Goal: Transaction & Acquisition: Obtain resource

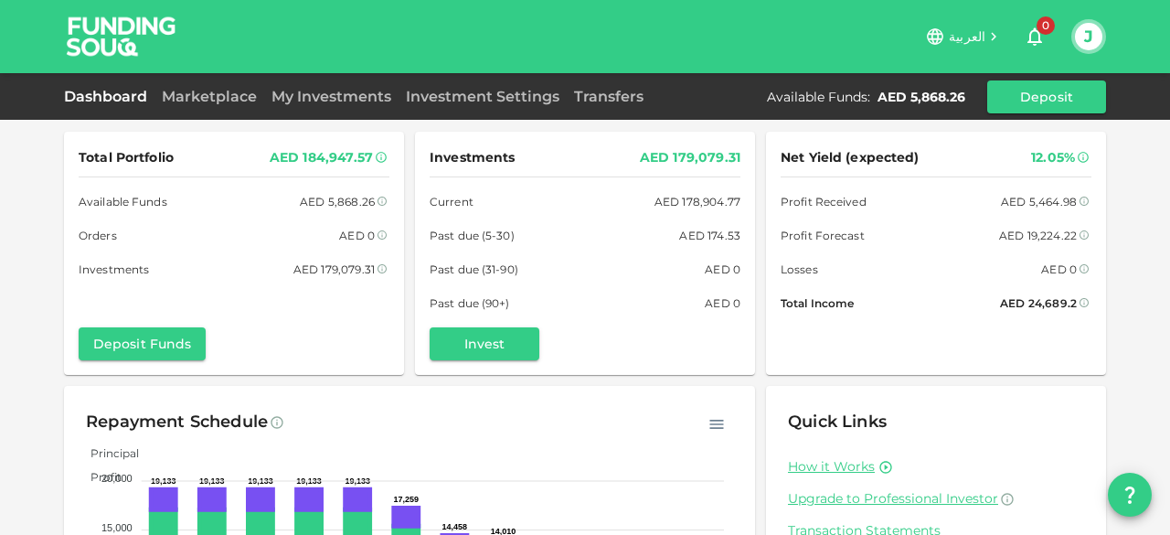
drag, startPoint x: 98, startPoint y: 103, endPoint x: 44, endPoint y: 128, distance: 59.3
click at [98, 103] on link "Dashboard" at bounding box center [109, 96] width 91 height 17
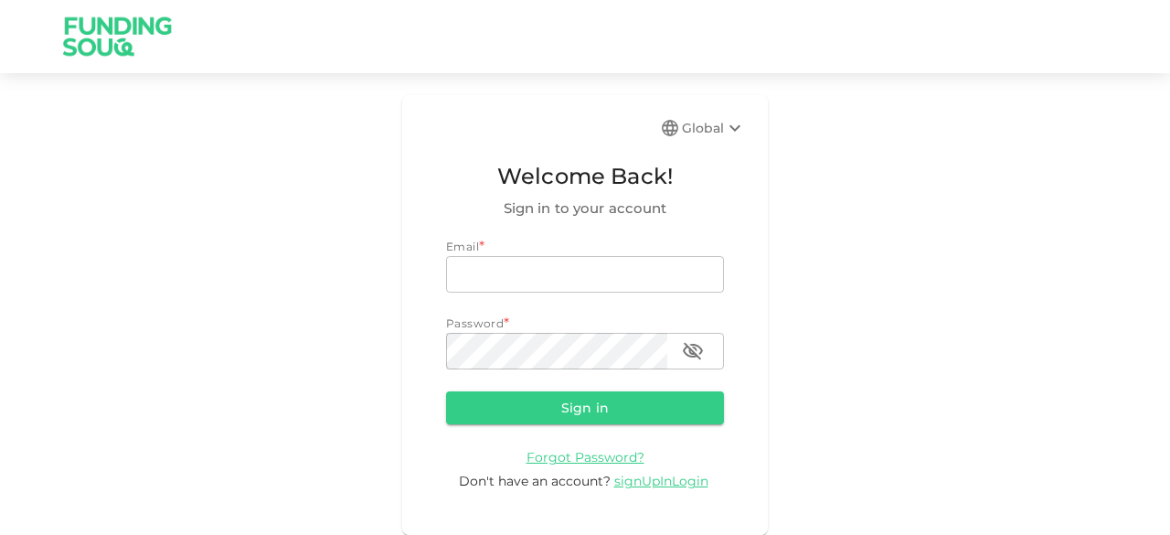
type input "junaid.mohioddin@gmail.com"
click at [560, 403] on button "Sign in" at bounding box center [585, 407] width 278 height 33
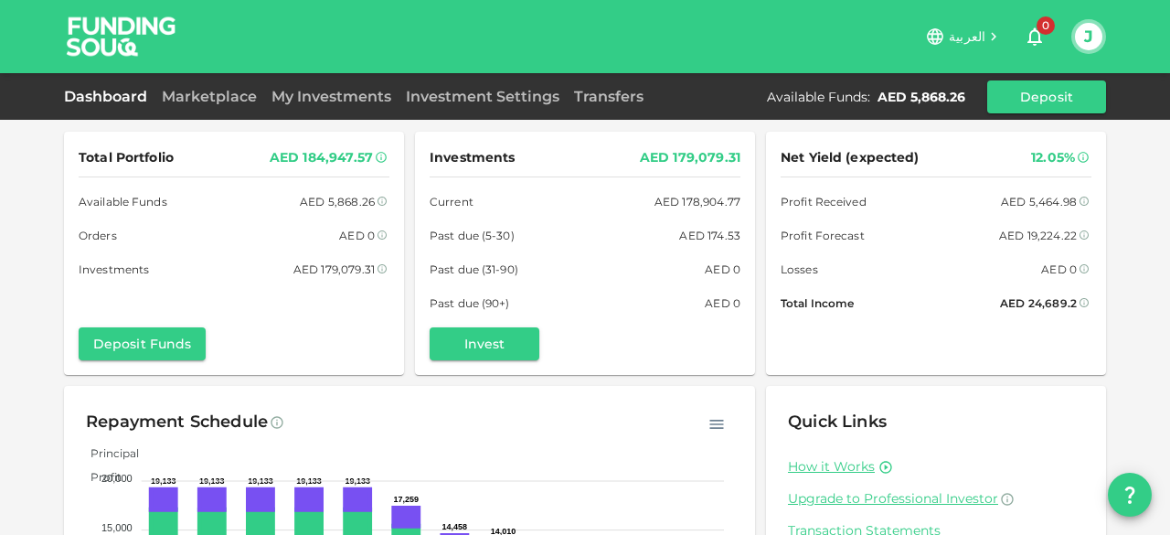
click at [604, 96] on link "Transfers" at bounding box center [609, 96] width 84 height 17
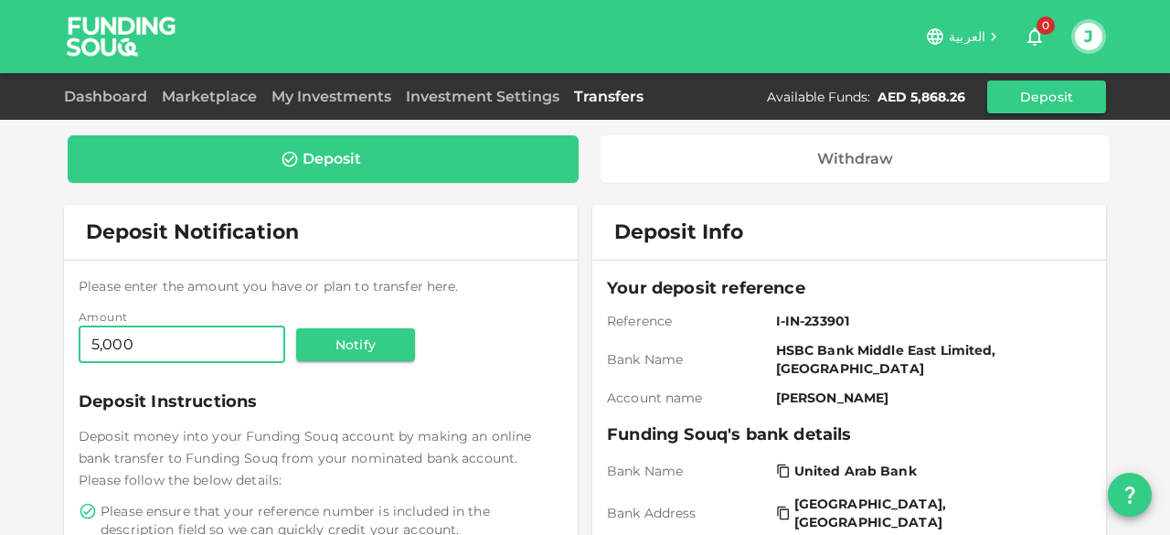
type input "5,000"
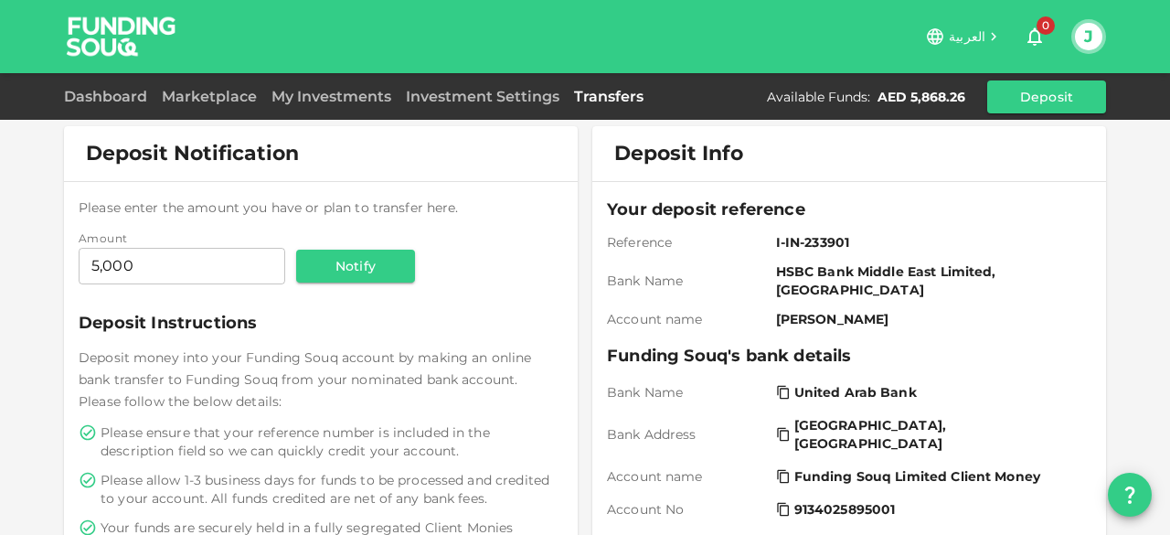
scroll to position [183, 0]
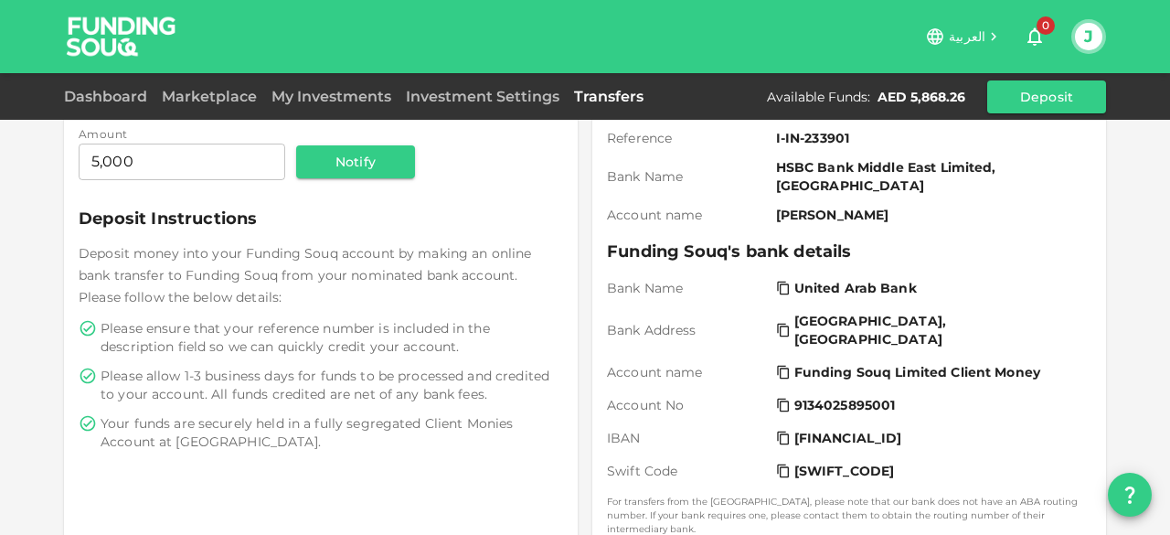
click at [859, 279] on span "United Arab Bank" at bounding box center [856, 288] width 123 height 18
click at [357, 166] on button "Notify" at bounding box center [355, 161] width 119 height 33
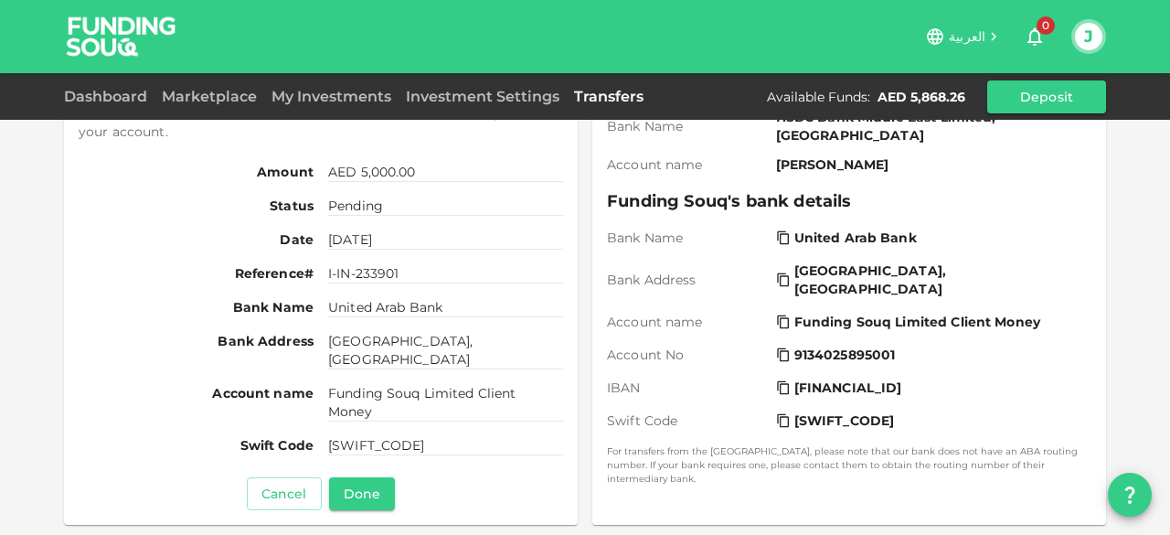
scroll to position [274, 0]
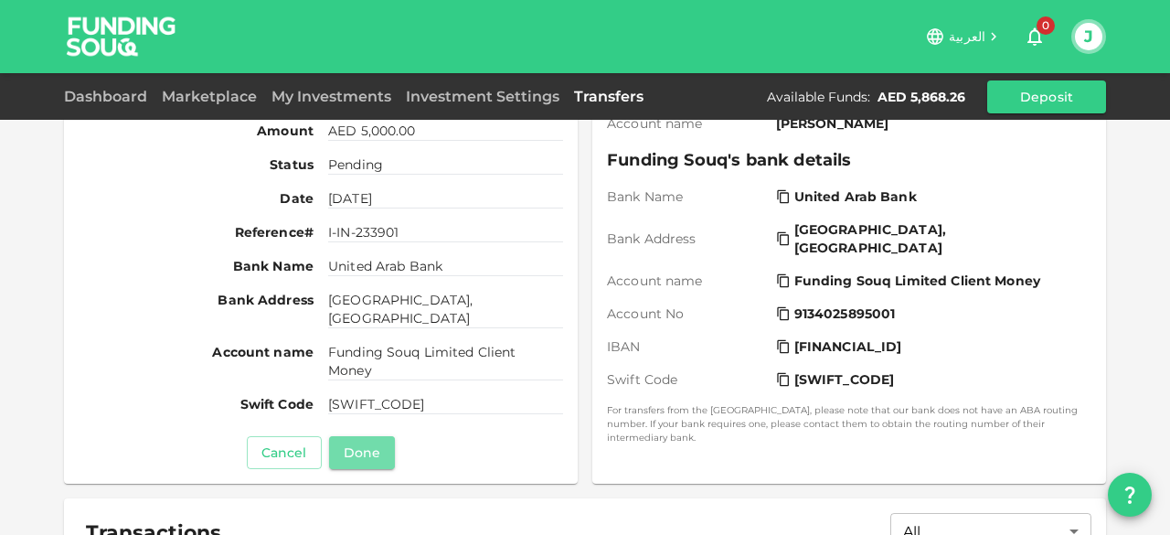
click at [364, 458] on button "Done" at bounding box center [362, 452] width 66 height 33
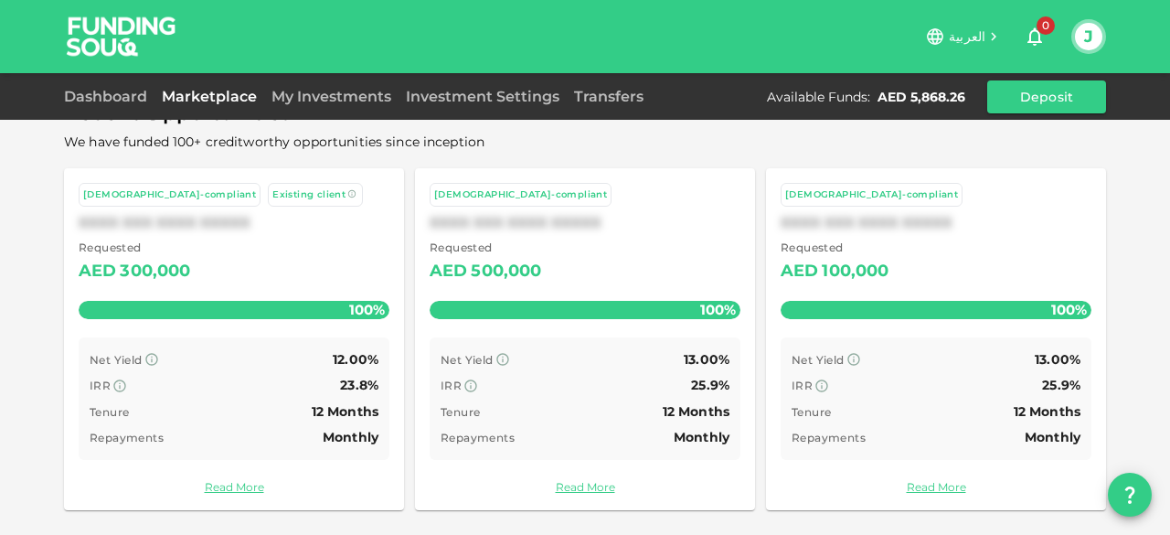
click at [89, 98] on link "Dashboard" at bounding box center [109, 96] width 91 height 17
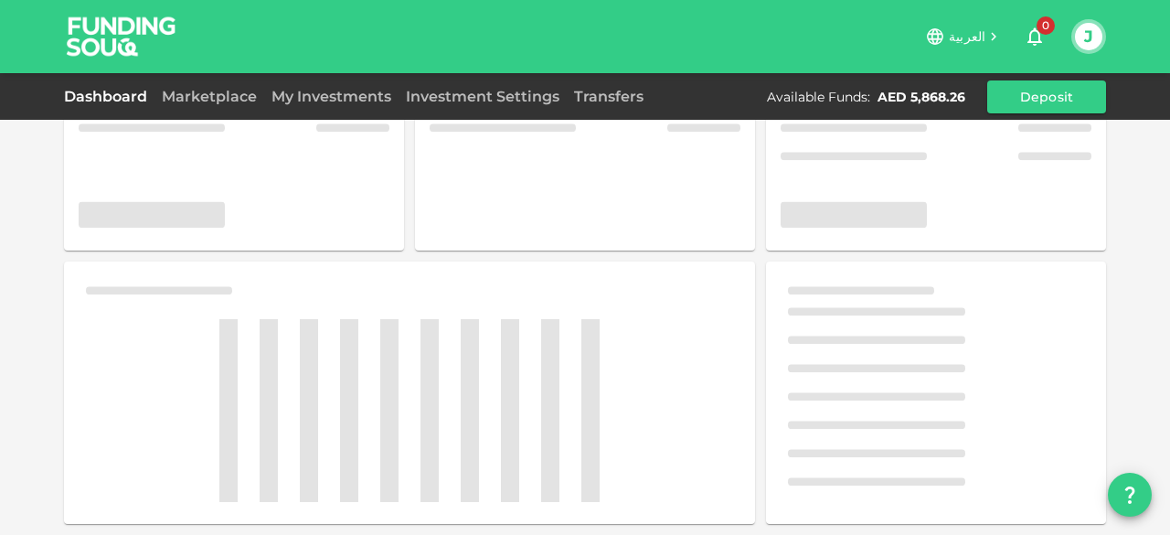
scroll to position [141, 0]
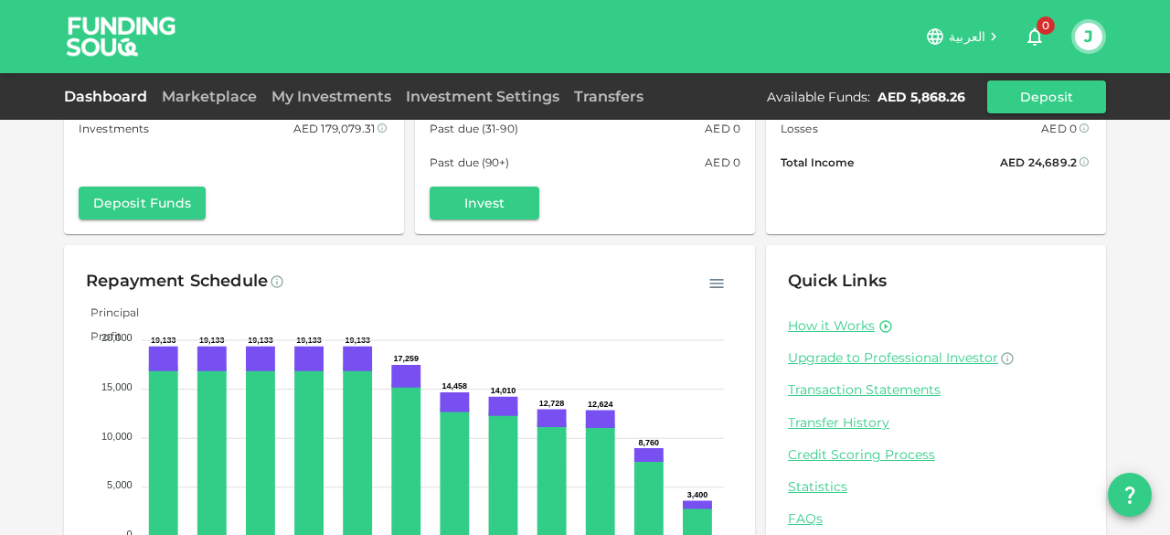
click at [230, 94] on link "Marketplace" at bounding box center [210, 96] width 110 height 17
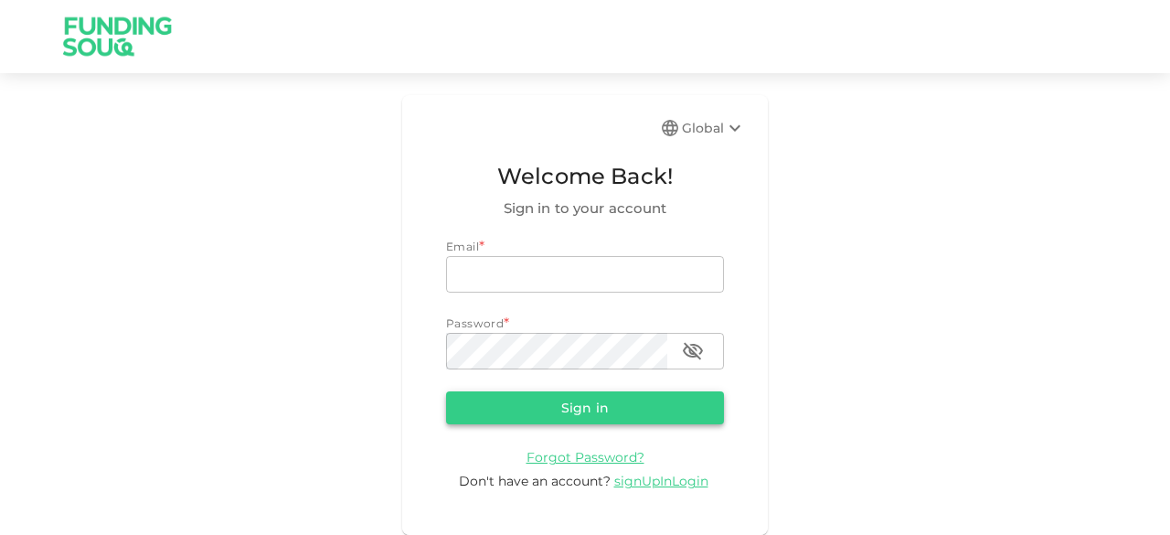
type input "junaid.mohioddin@gmail.com"
click at [511, 401] on button "Sign in" at bounding box center [585, 407] width 278 height 33
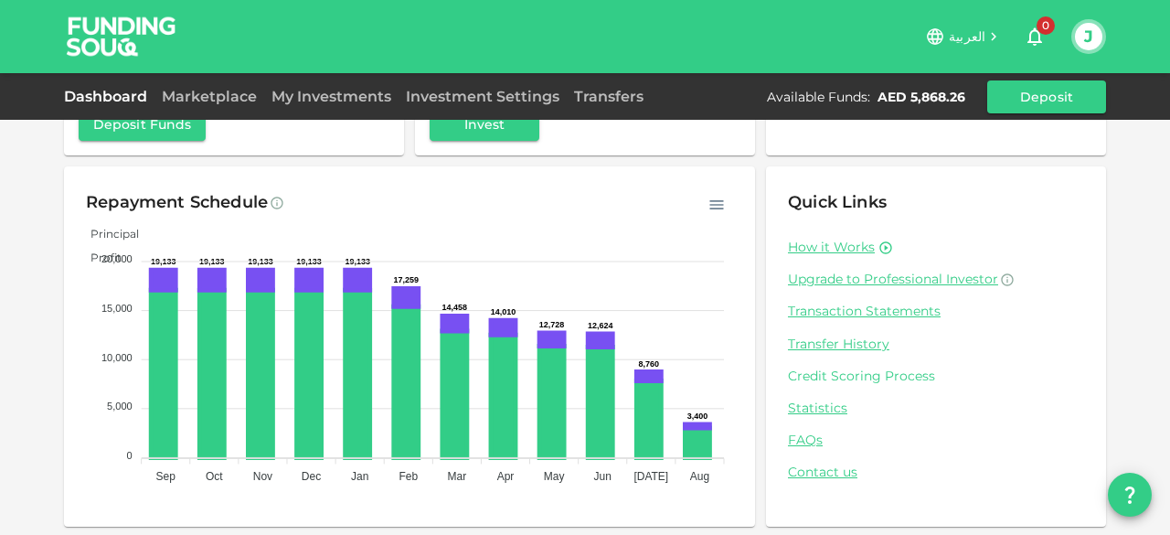
scroll to position [221, 0]
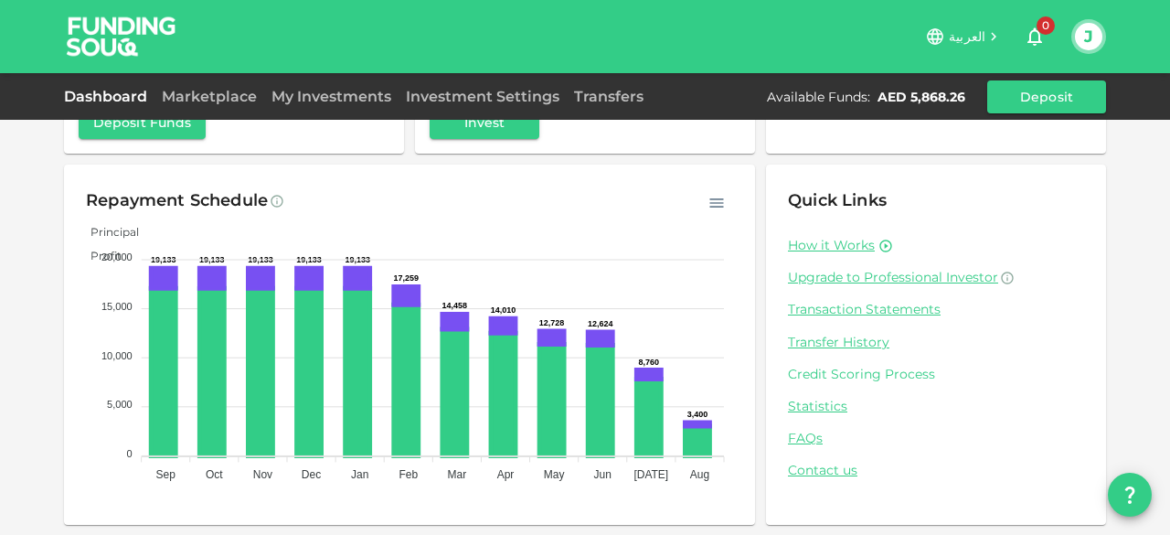
click at [914, 371] on link "Credit Scoring Process" at bounding box center [936, 374] width 296 height 17
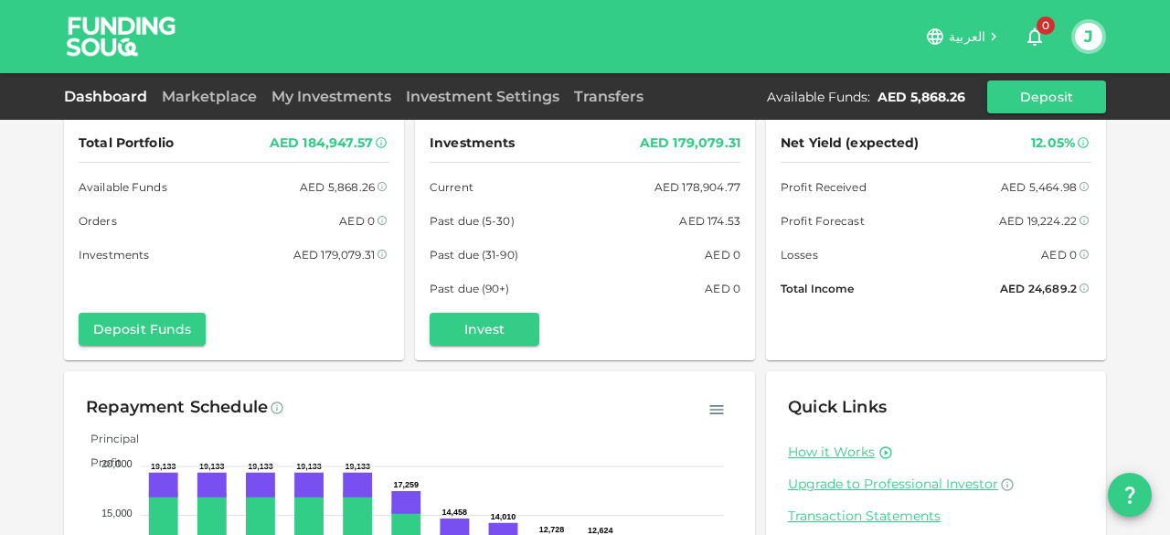
scroll to position [0, 0]
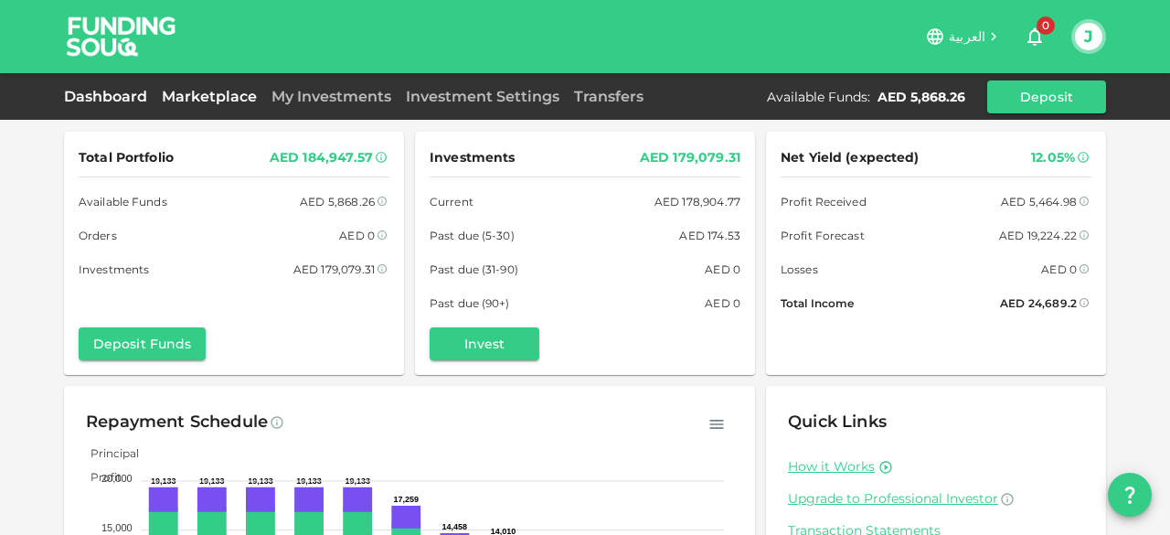
click at [249, 98] on link "Marketplace" at bounding box center [210, 96] width 110 height 17
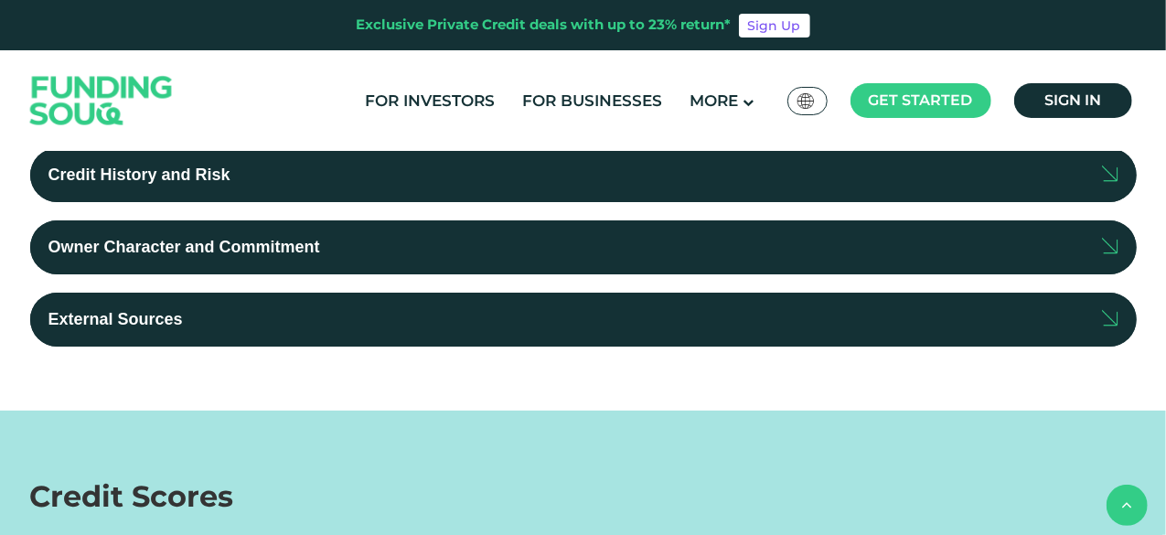
scroll to position [728, 0]
